Goal: Task Accomplishment & Management: Manage account settings

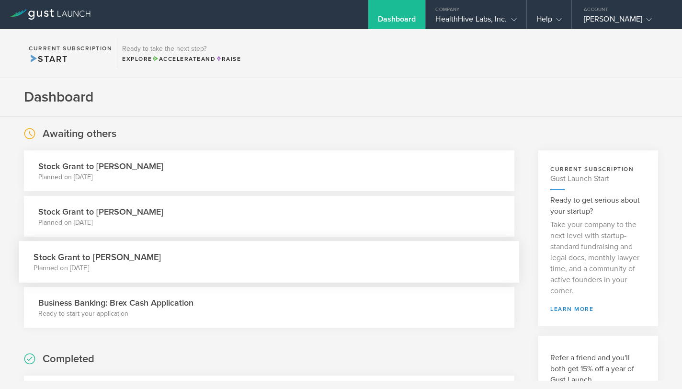
click at [161, 261] on h3 "Stock Grant to [PERSON_NAME]" at bounding box center [97, 256] width 127 height 13
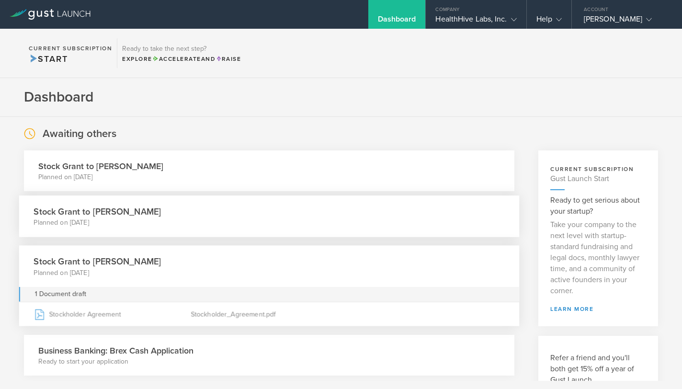
click at [118, 215] on h3 "Stock Grant to [PERSON_NAME]" at bounding box center [97, 211] width 127 height 13
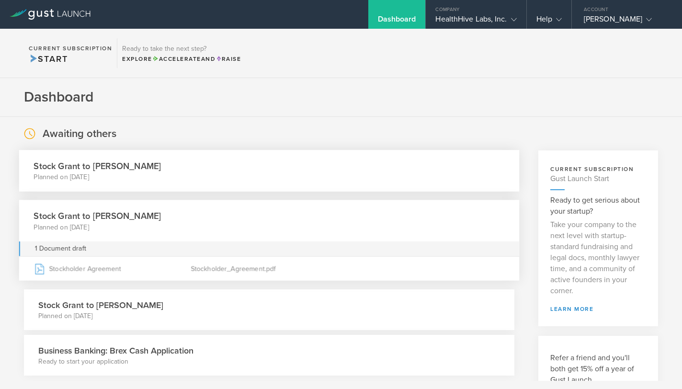
click at [150, 182] on div "Stock Grant to [PERSON_NAME] Planned on [DATE]" at bounding box center [269, 171] width 500 height 42
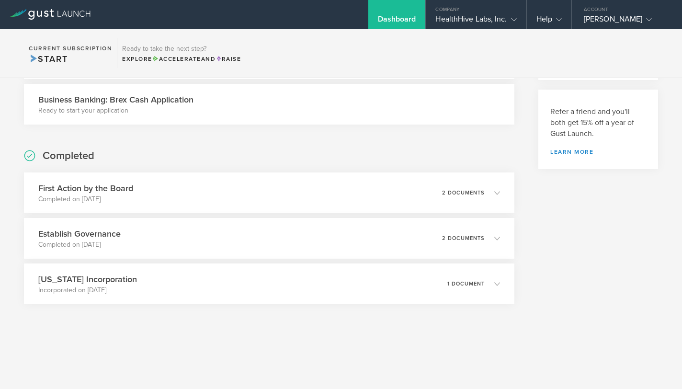
scroll to position [251, 0]
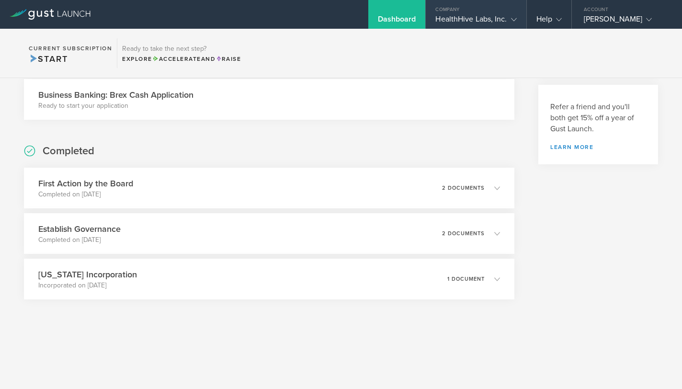
click at [481, 22] on div "HealthHive Labs, Inc." at bounding box center [475, 21] width 81 height 14
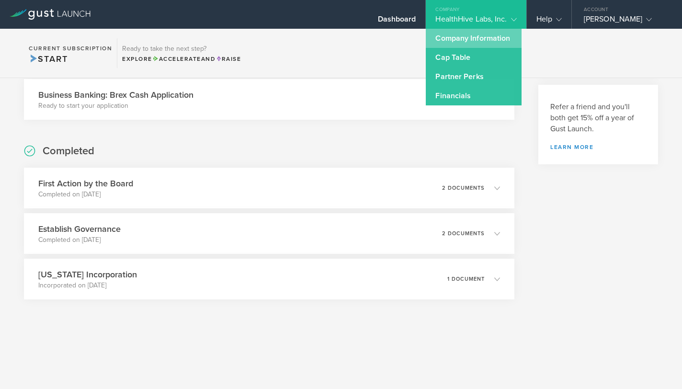
click at [483, 37] on link "Company Information" at bounding box center [474, 38] width 96 height 19
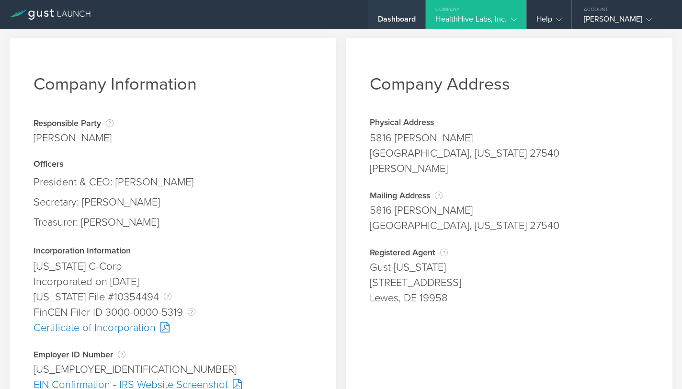
click at [409, 16] on div "Dashboard" at bounding box center [397, 21] width 38 height 14
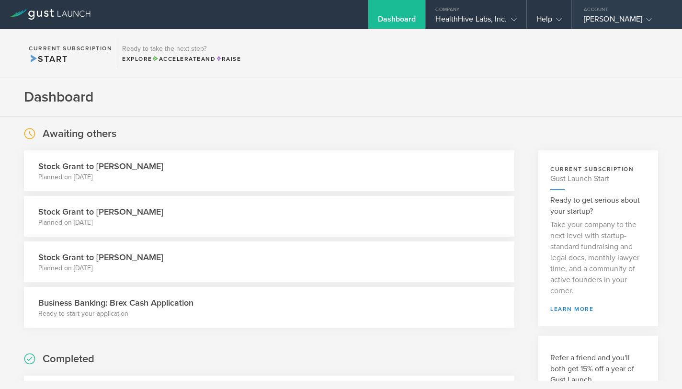
click at [646, 20] on icon at bounding box center [649, 20] width 6 height 6
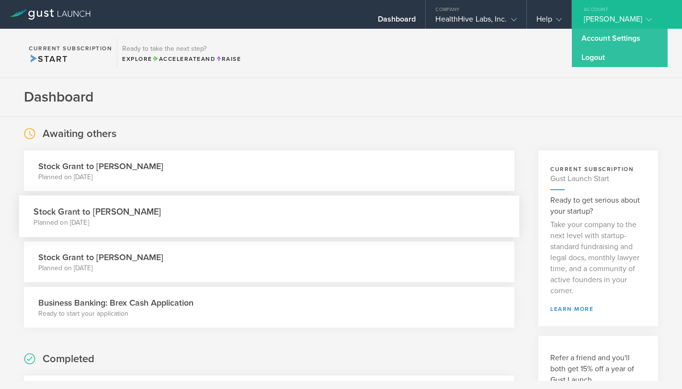
click at [333, 212] on div "Stock Grant to [PERSON_NAME] Planned on [DATE]" at bounding box center [269, 216] width 500 height 42
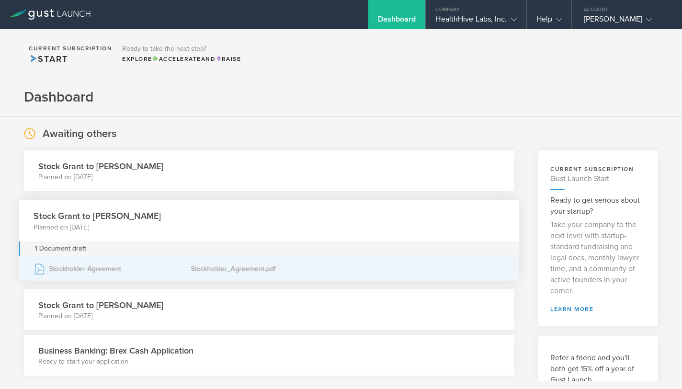
click at [72, 266] on div "Stockholder Agreement" at bounding box center [112, 269] width 157 height 24
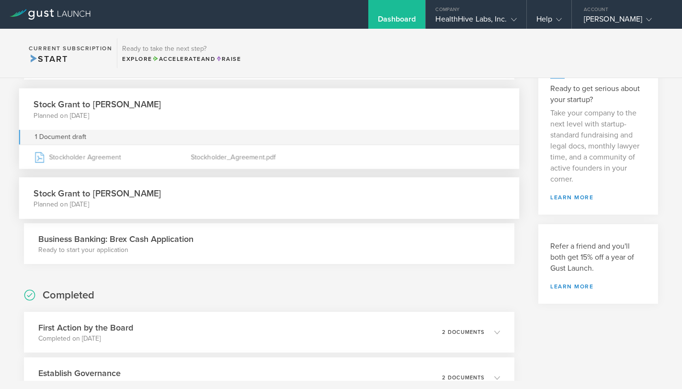
scroll to position [163, 0]
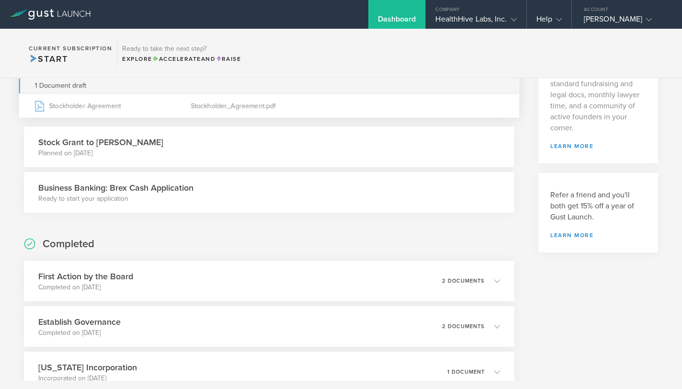
click at [156, 187] on h3 "Business Banking: Brex Cash Application" at bounding box center [115, 187] width 155 height 12
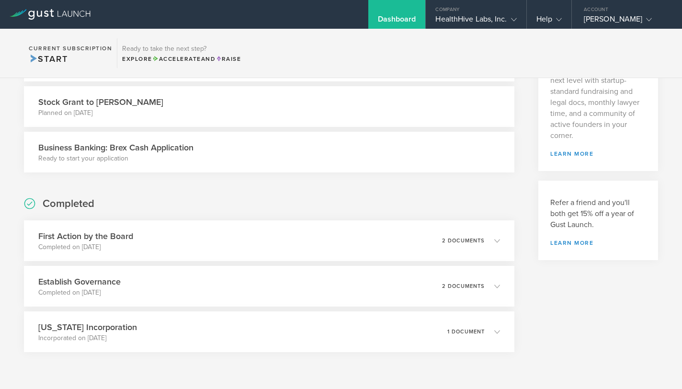
click at [186, 138] on div "Business Banking: Brex Cash Application Ready to start your application" at bounding box center [269, 152] width 490 height 41
click at [106, 157] on p "Ready to start your application" at bounding box center [115, 159] width 155 height 10
click at [175, 147] on h3 "Business Banking: Brex Cash Application" at bounding box center [115, 147] width 155 height 12
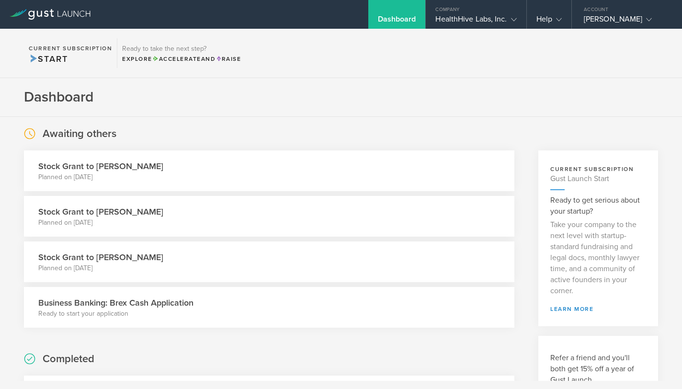
click at [209, 305] on div "Business Banking: Brex Cash Application Ready to start your application" at bounding box center [269, 307] width 490 height 41
click at [181, 304] on h3 "Business Banking: Brex Cash Application" at bounding box center [115, 302] width 155 height 12
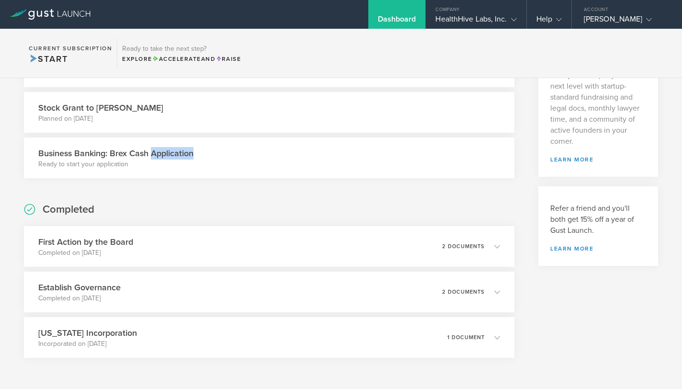
scroll to position [79, 0]
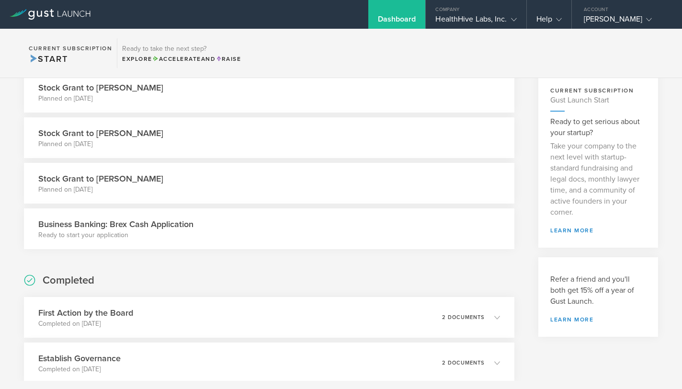
click at [169, 226] on h3 "Business Banking: Brex Cash Application" at bounding box center [115, 224] width 155 height 12
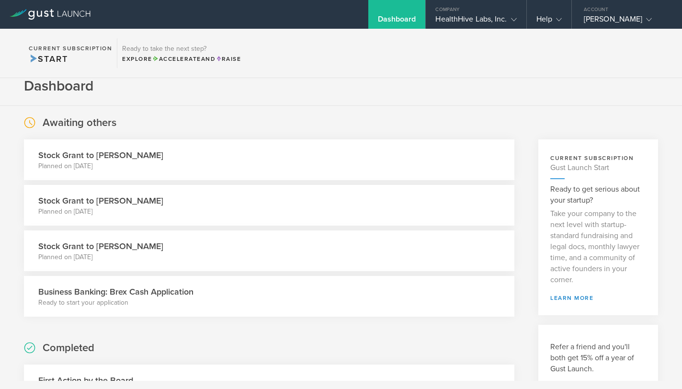
scroll to position [0, 0]
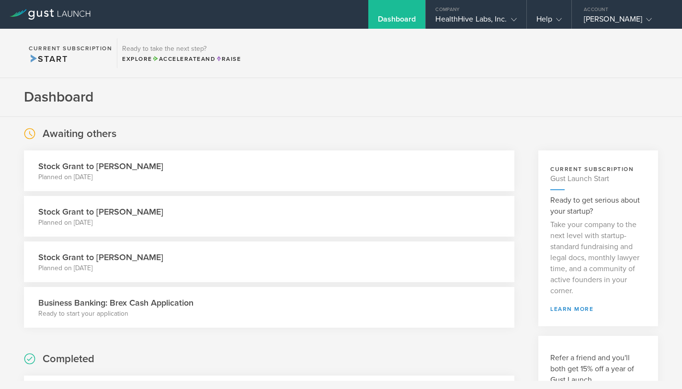
click at [394, 18] on div "Dashboard" at bounding box center [397, 21] width 38 height 14
click at [482, 12] on div "Company" at bounding box center [476, 7] width 100 height 14
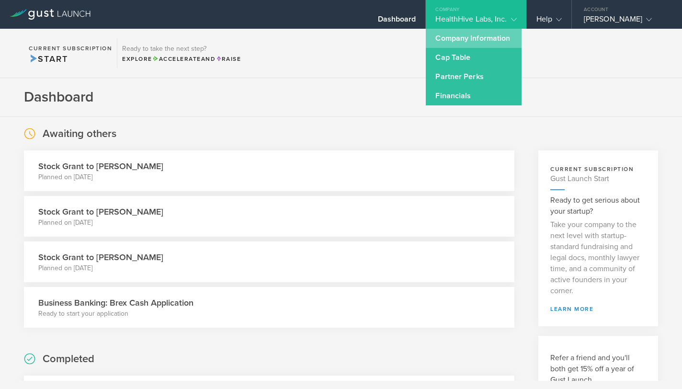
click at [482, 44] on link "Company Information" at bounding box center [474, 38] width 96 height 19
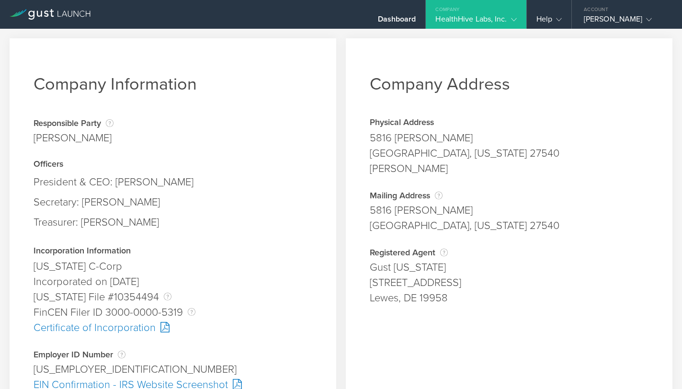
click at [501, 18] on div "HealthHive Labs, Inc." at bounding box center [475, 21] width 81 height 14
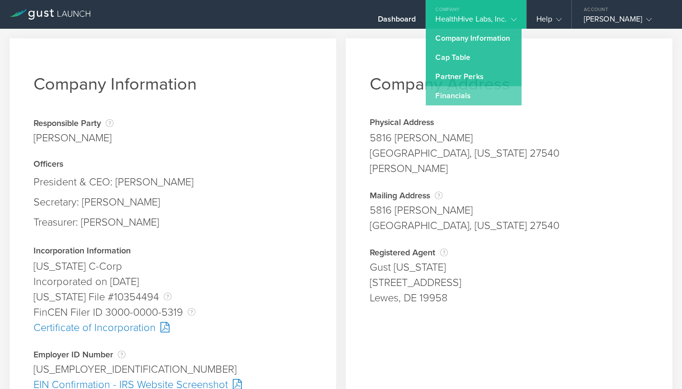
click at [471, 92] on link "Financials" at bounding box center [474, 95] width 96 height 19
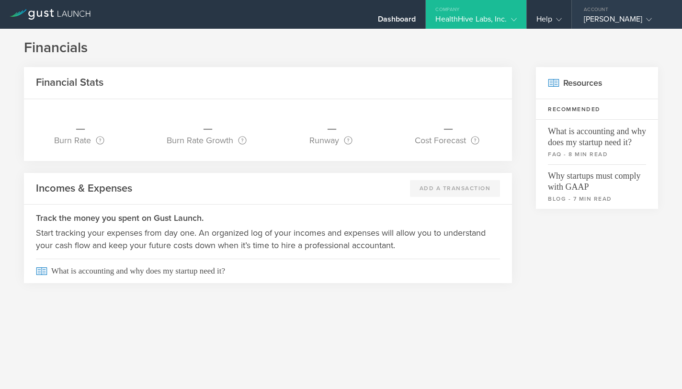
click at [591, 13] on div "Account" at bounding box center [627, 7] width 110 height 14
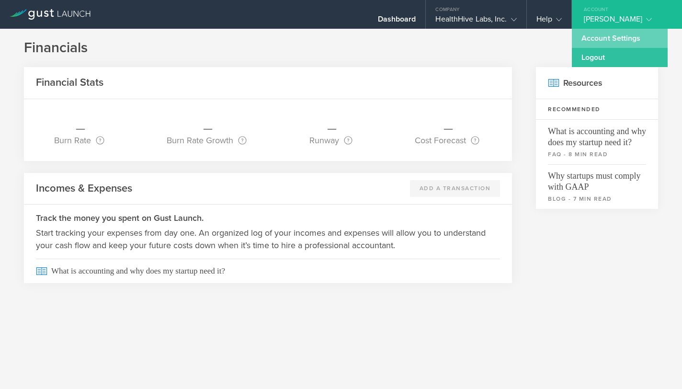
click at [595, 35] on link "Account Settings" at bounding box center [620, 38] width 96 height 19
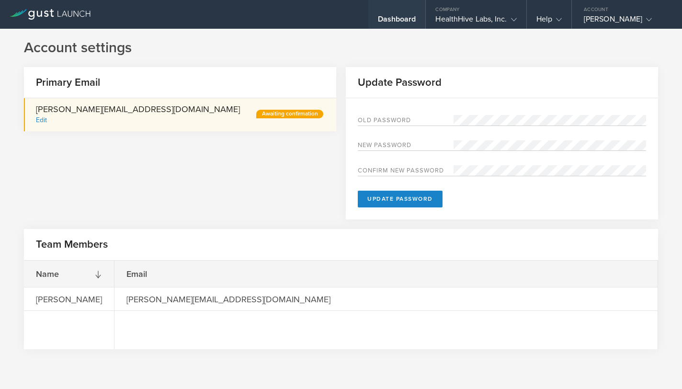
click at [391, 14] on div "Dashboard" at bounding box center [397, 21] width 38 height 14
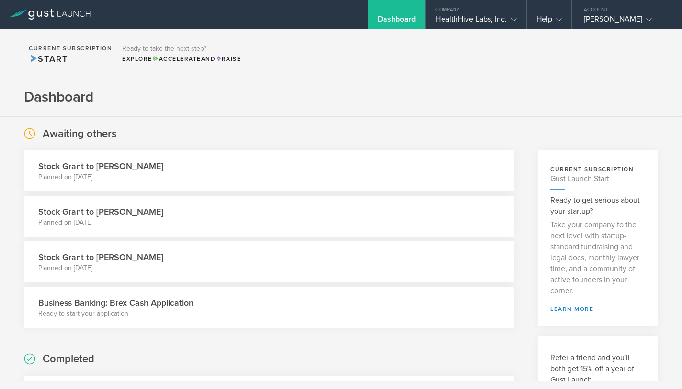
click at [160, 308] on h3 "Business Banking: Brex Cash Application" at bounding box center [115, 302] width 155 height 12
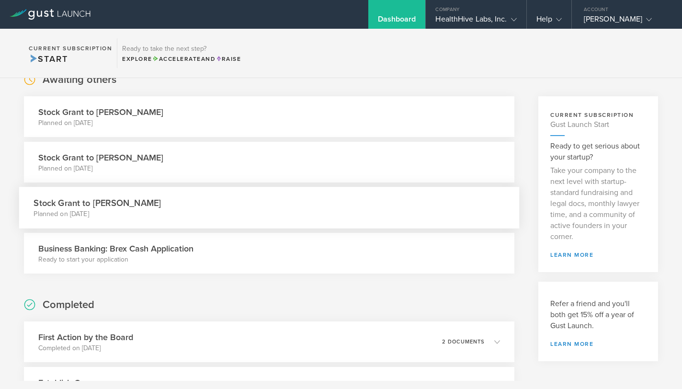
scroll to position [48, 0]
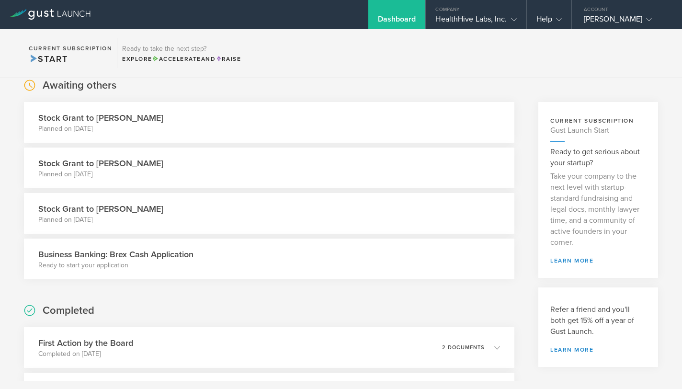
click at [154, 251] on h3 "Business Banking: Brex Cash Application" at bounding box center [115, 254] width 155 height 12
click at [32, 12] on icon at bounding box center [50, 14] width 81 height 11
